Goal: Transaction & Acquisition: Purchase product/service

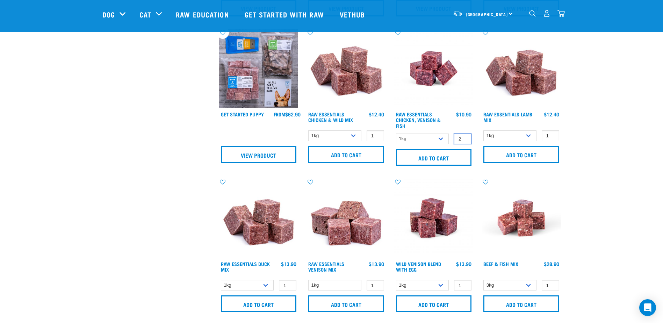
click at [464, 137] on input "2" at bounding box center [462, 139] width 17 height 11
click at [464, 137] on input "3" at bounding box center [462, 139] width 17 height 11
type input "4"
click at [464, 137] on input "4" at bounding box center [462, 139] width 17 height 11
click at [431, 156] on input "Add to cart" at bounding box center [434, 157] width 76 height 17
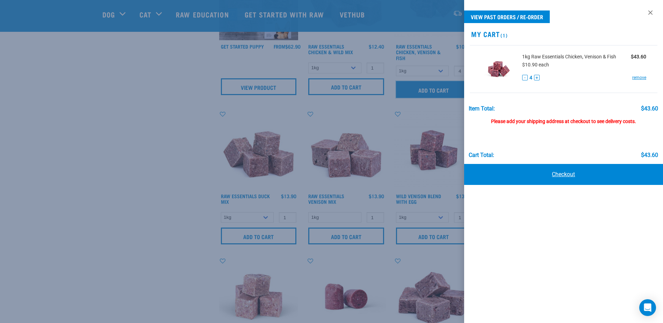
scroll to position [385, 0]
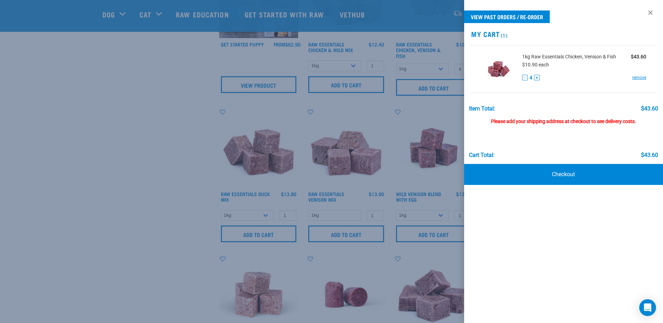
click at [175, 99] on div at bounding box center [331, 161] width 663 height 323
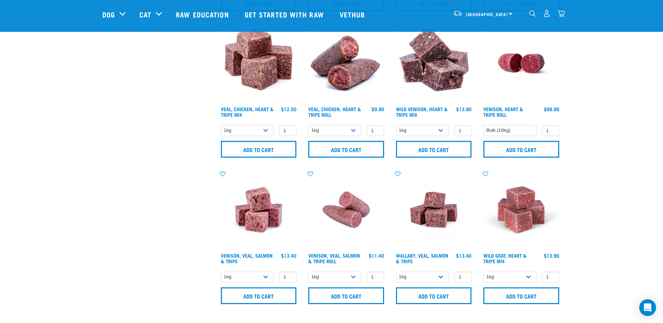
scroll to position [944, 0]
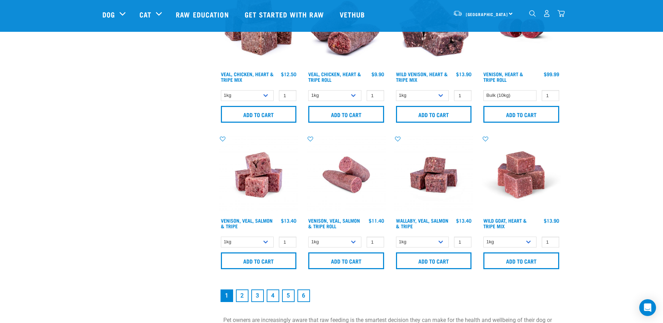
click at [242, 294] on link "2" at bounding box center [242, 295] width 13 height 13
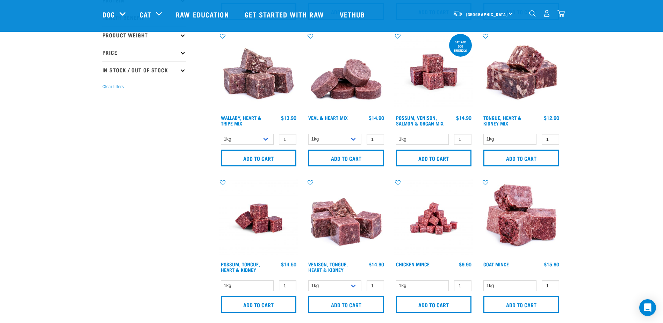
scroll to position [175, 0]
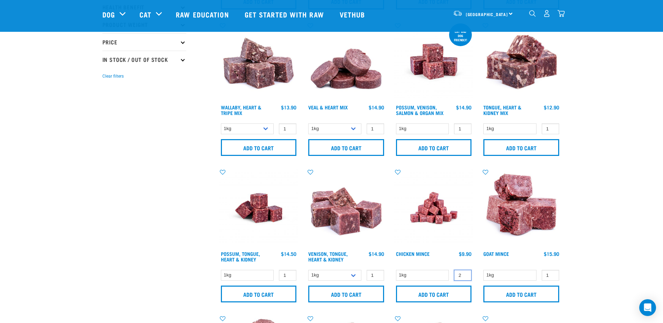
click at [465, 274] on input "2" at bounding box center [462, 275] width 17 height 11
click at [465, 274] on input "3" at bounding box center [462, 275] width 17 height 11
type input "4"
click at [465, 274] on input "4" at bounding box center [462, 275] width 17 height 11
click at [421, 294] on input "Add to cart" at bounding box center [434, 294] width 76 height 17
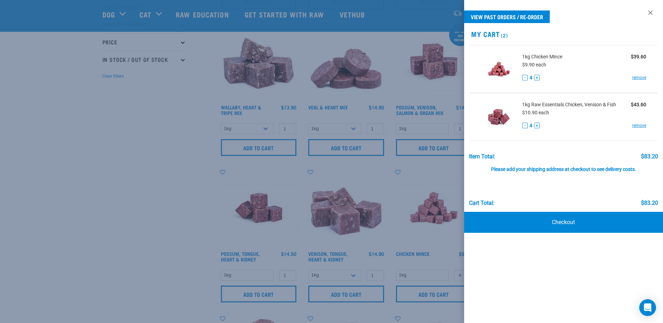
click at [133, 155] on div at bounding box center [331, 161] width 663 height 323
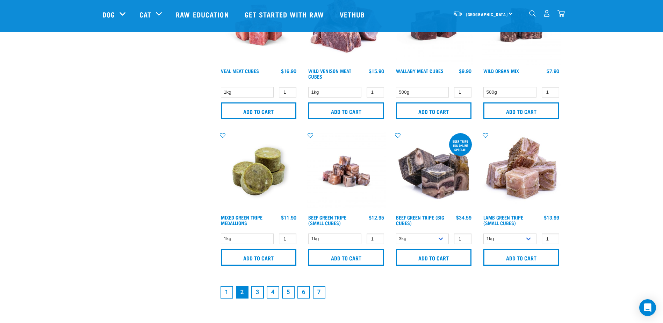
scroll to position [979, 0]
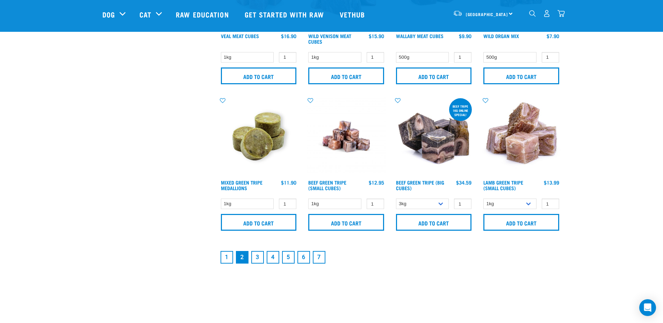
click at [256, 254] on link "3" at bounding box center [257, 257] width 13 height 13
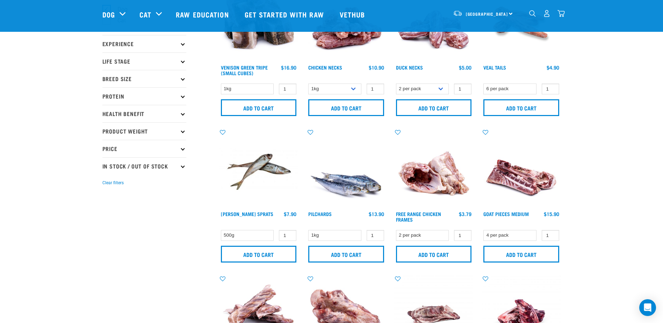
scroll to position [70, 0]
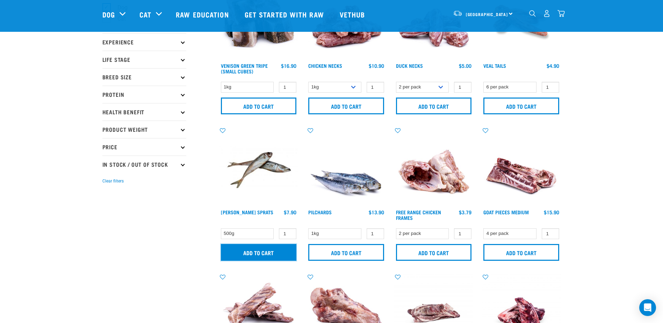
click at [263, 252] on input "Add to cart" at bounding box center [259, 252] width 76 height 17
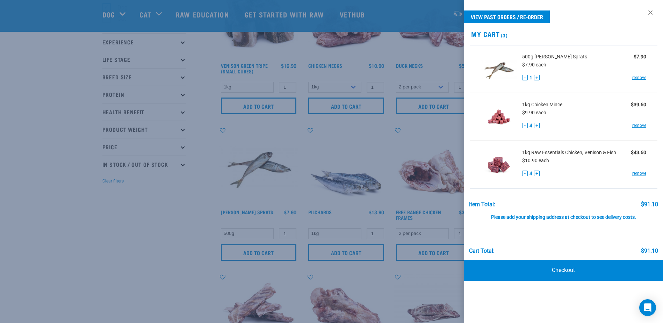
click at [113, 204] on div at bounding box center [331, 161] width 663 height 323
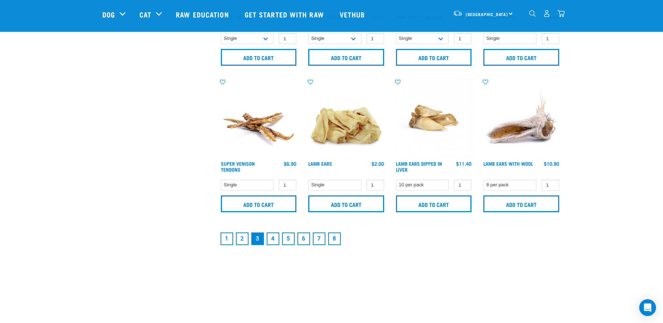
scroll to position [1049, 0]
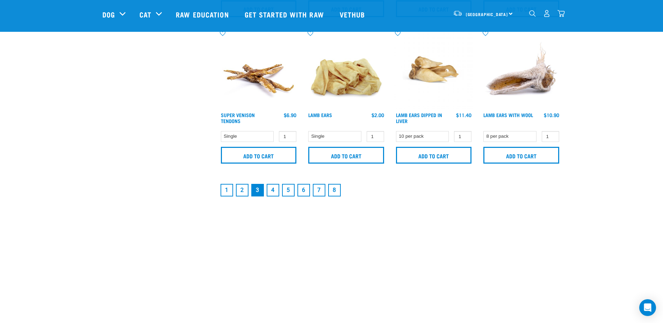
click at [301, 192] on link "6" at bounding box center [303, 190] width 13 height 13
click at [303, 189] on link "6" at bounding box center [303, 190] width 13 height 13
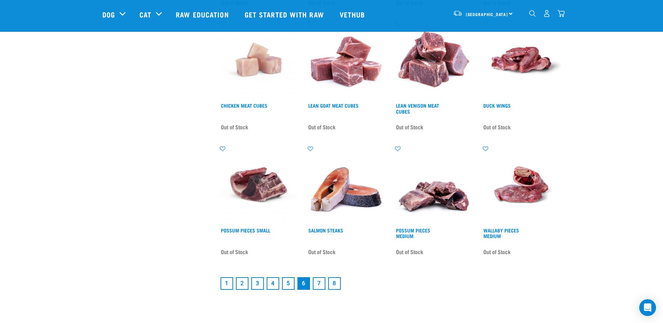
scroll to position [909, 0]
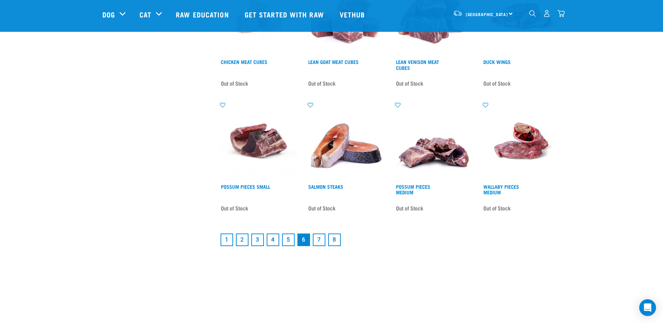
click at [226, 236] on link "1" at bounding box center [227, 240] width 13 height 13
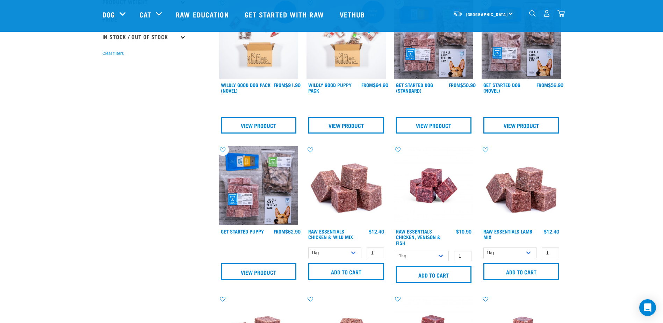
scroll to position [210, 0]
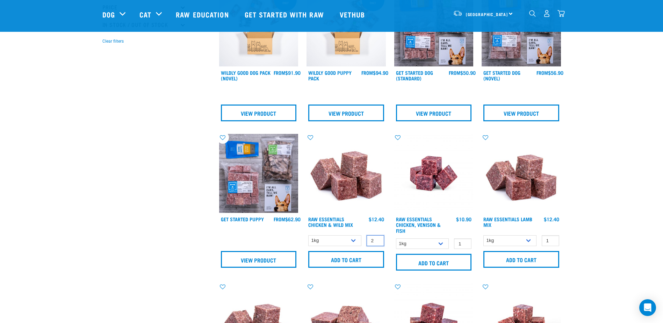
click at [377, 239] on input "2" at bounding box center [375, 240] width 17 height 11
click at [377, 239] on input "3" at bounding box center [375, 240] width 17 height 11
type input "4"
click at [377, 239] on input "4" at bounding box center [375, 240] width 17 height 11
click at [343, 254] on input "Add to cart" at bounding box center [346, 259] width 76 height 17
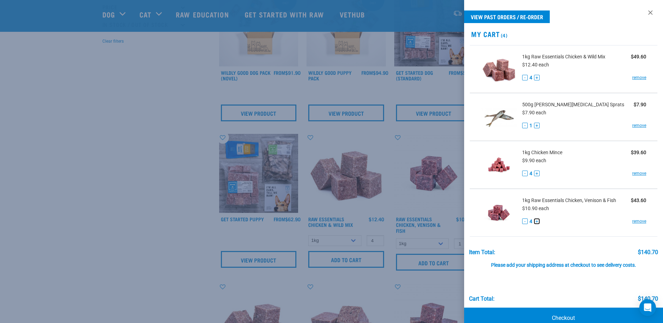
click at [537, 221] on button "+" at bounding box center [537, 221] width 6 height 6
click at [537, 76] on button "+" at bounding box center [537, 78] width 6 height 6
click at [523, 313] on link "Checkout" at bounding box center [563, 318] width 199 height 21
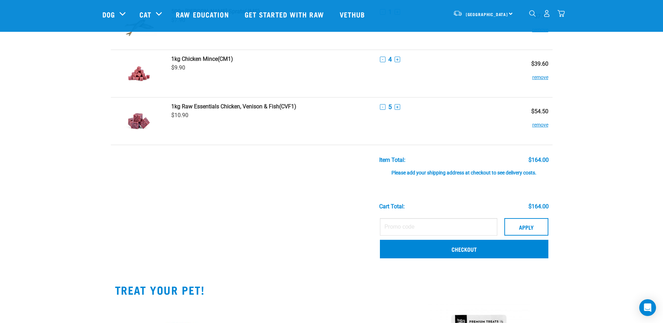
scroll to position [140, 0]
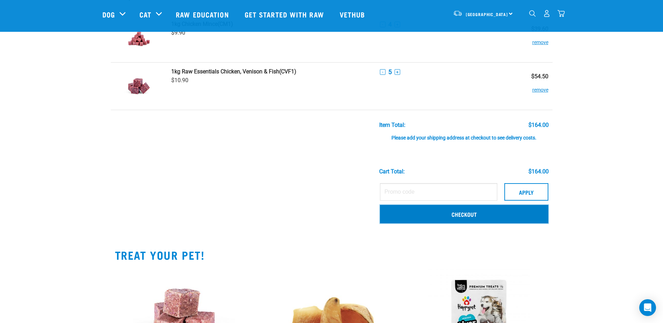
click at [437, 213] on link "Checkout" at bounding box center [464, 214] width 168 height 18
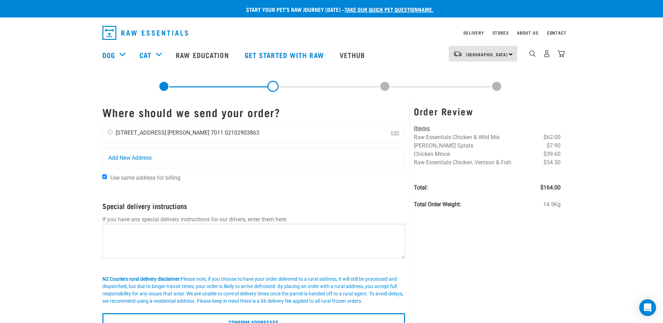
click at [111, 132] on input "radio" at bounding box center [110, 132] width 5 height 5
radio input "true"
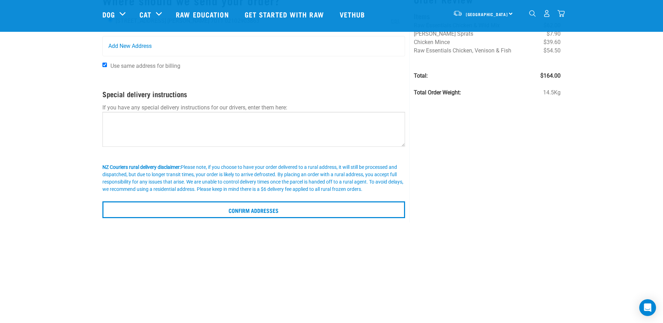
scroll to position [70, 0]
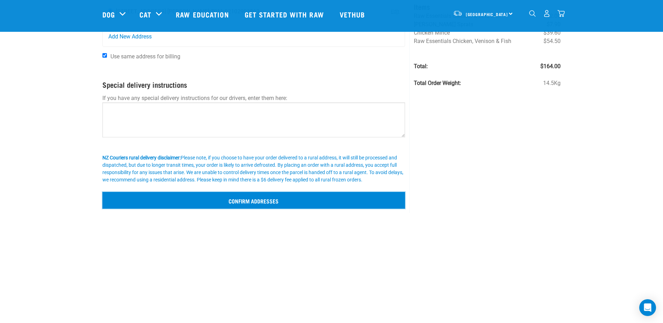
click at [256, 201] on input "Confirm addresses" at bounding box center [253, 200] width 303 height 17
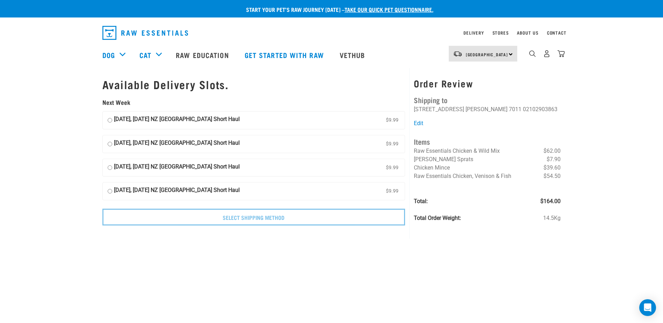
click at [110, 121] on input "09 September, Tuesday NZ Couriers South Island Short Haul $9.99" at bounding box center [110, 120] width 5 height 10
radio input "true"
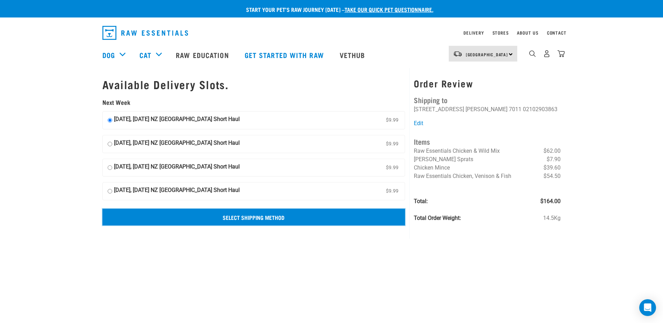
click at [249, 219] on input "Select Shipping Method" at bounding box center [253, 217] width 303 height 17
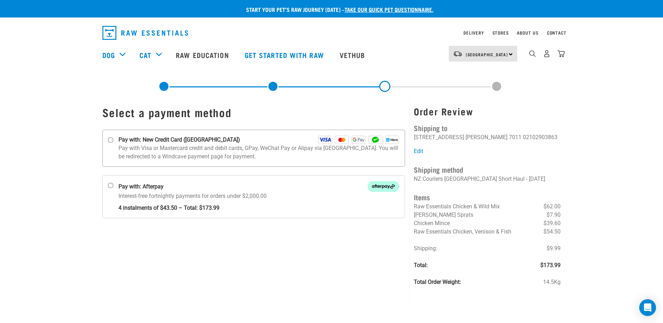
click at [111, 139] on input "Pay with: New Credit Card ([GEOGRAPHIC_DATA])" at bounding box center [111, 140] width 6 height 6
radio input "true"
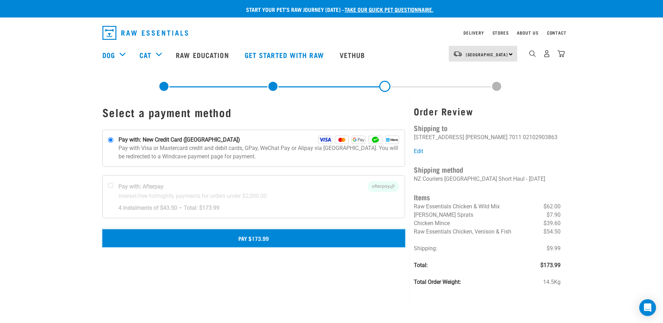
click at [248, 236] on button "Pay $173.99" at bounding box center [253, 237] width 303 height 17
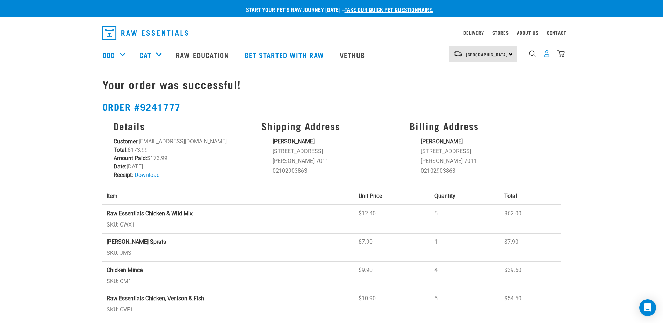
click at [545, 56] on img "dropdown navigation" at bounding box center [546, 53] width 7 height 7
